Goal: Transaction & Acquisition: Register for event/course

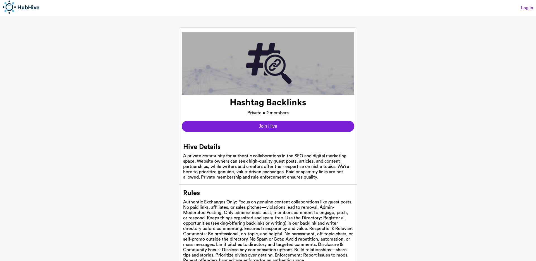
click at [285, 135] on div "Hive Details A private community for authentic collaborations in the SEO and di…" at bounding box center [268, 219] width 172 height 174
click at [275, 126] on button "Join Hive" at bounding box center [268, 126] width 172 height 11
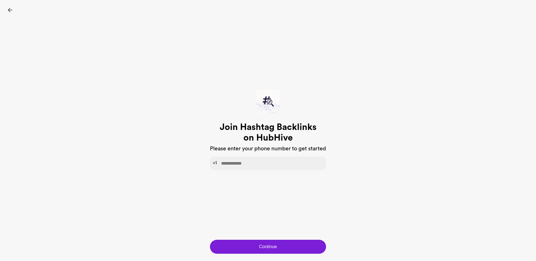
click at [227, 161] on input "tel" at bounding box center [268, 163] width 116 height 14
type input "**********"
click button "Continue" at bounding box center [268, 246] width 116 height 14
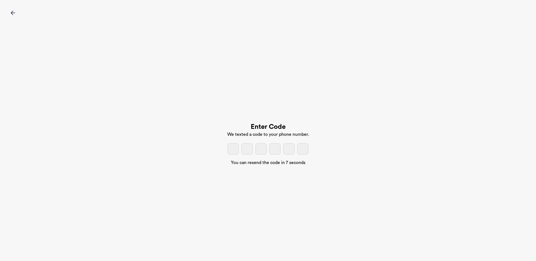
click at [230, 145] on input "tel" at bounding box center [232, 148] width 11 height 11
type input "*"
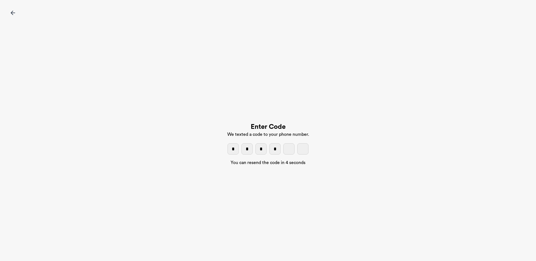
type input "*"
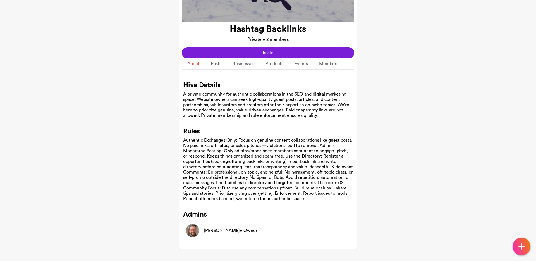
scroll to position [75, 0]
click at [253, 48] on button "Invite" at bounding box center [268, 52] width 172 height 11
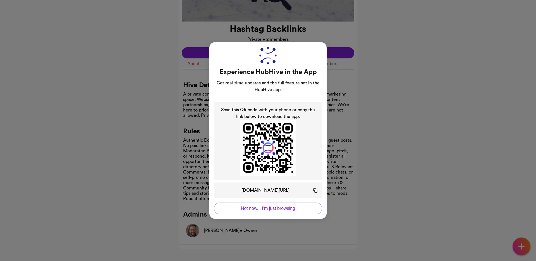
scroll to position [73, 0]
click at [253, 208] on button "Not now... I'm just browsing" at bounding box center [268, 208] width 108 height 12
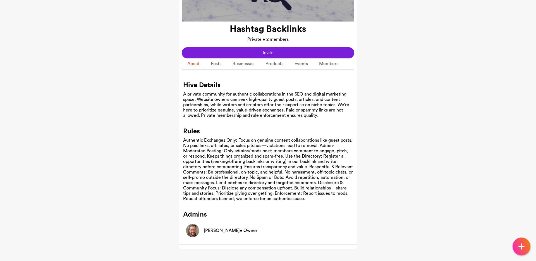
scroll to position [0, 0]
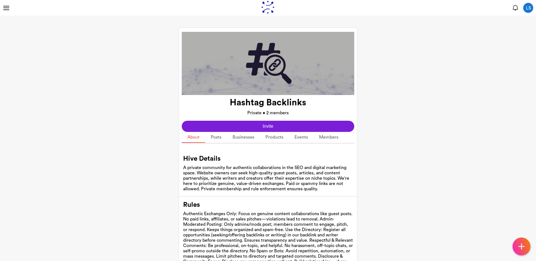
click at [6, 6] on span at bounding box center [6, 6] width 6 height 1
click at [337, 140] on link "Members" at bounding box center [328, 137] width 30 height 11
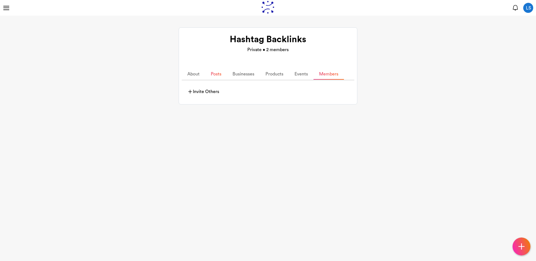
click at [210, 78] on link "Posts" at bounding box center [216, 74] width 22 height 11
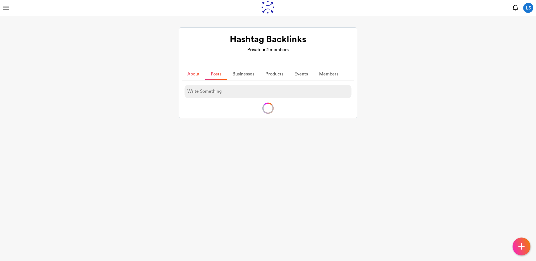
click at [194, 77] on link "About" at bounding box center [193, 74] width 23 height 11
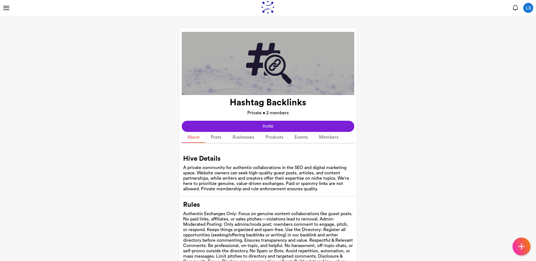
click at [528, 6] on p "LS" at bounding box center [528, 8] width 5 height 7
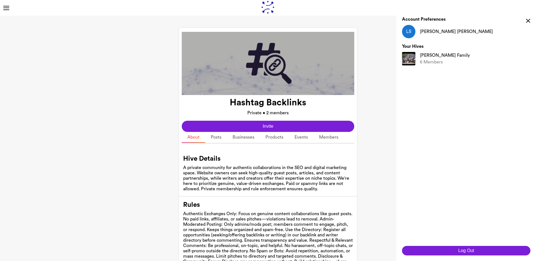
click at [465, 253] on button "Log Out" at bounding box center [466, 250] width 128 height 9
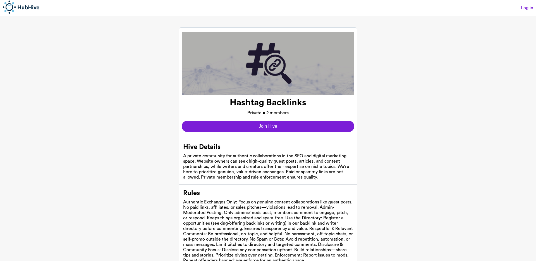
click at [262, 126] on button "Join Hive" at bounding box center [268, 126] width 172 height 11
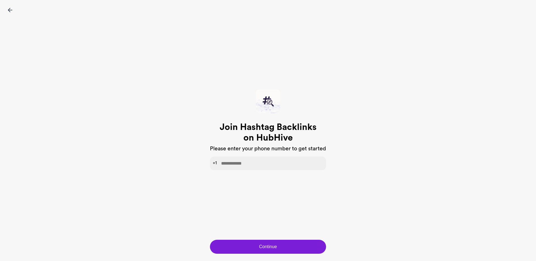
click at [247, 166] on input "tel" at bounding box center [268, 163] width 116 height 14
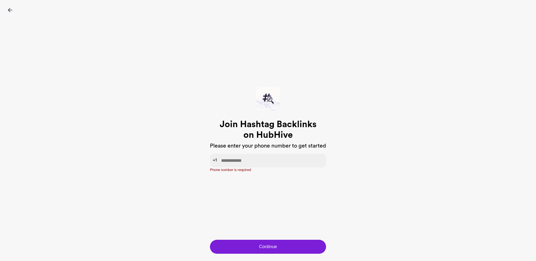
click at [8, 9] on img at bounding box center [10, 10] width 4 height 4
